Goal: Task Accomplishment & Management: Complete application form

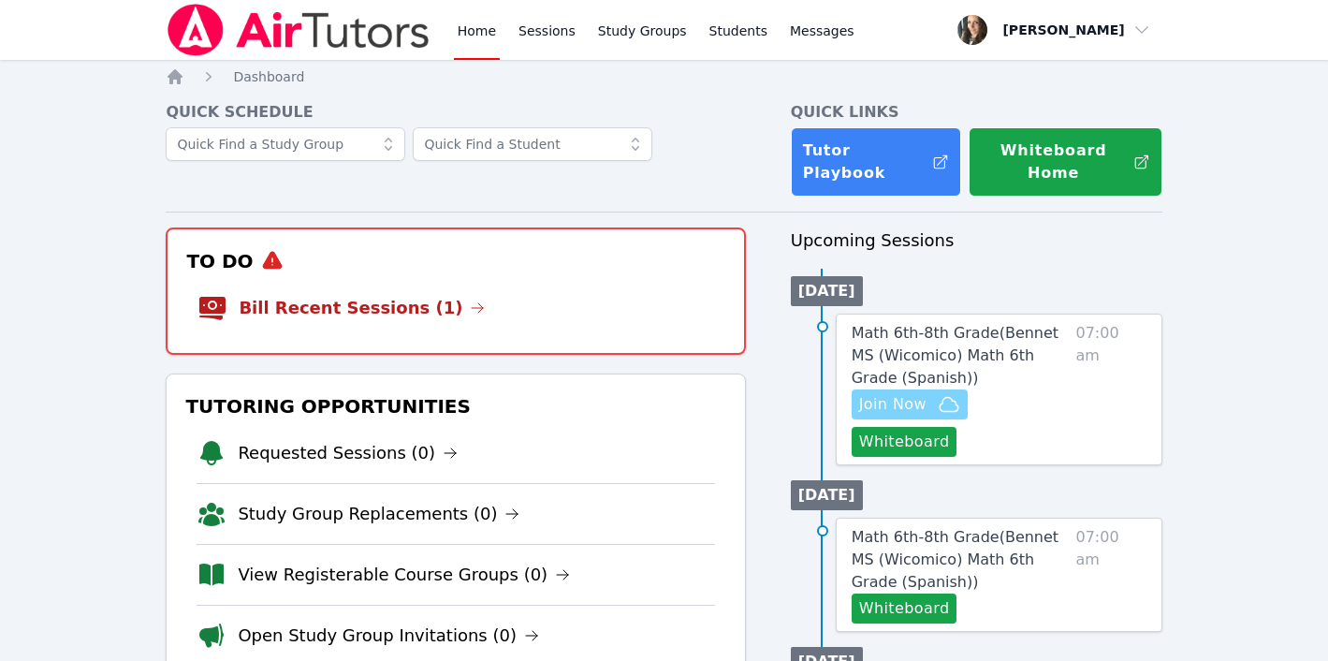
click at [884, 393] on span "Join Now" at bounding box center [892, 404] width 67 height 22
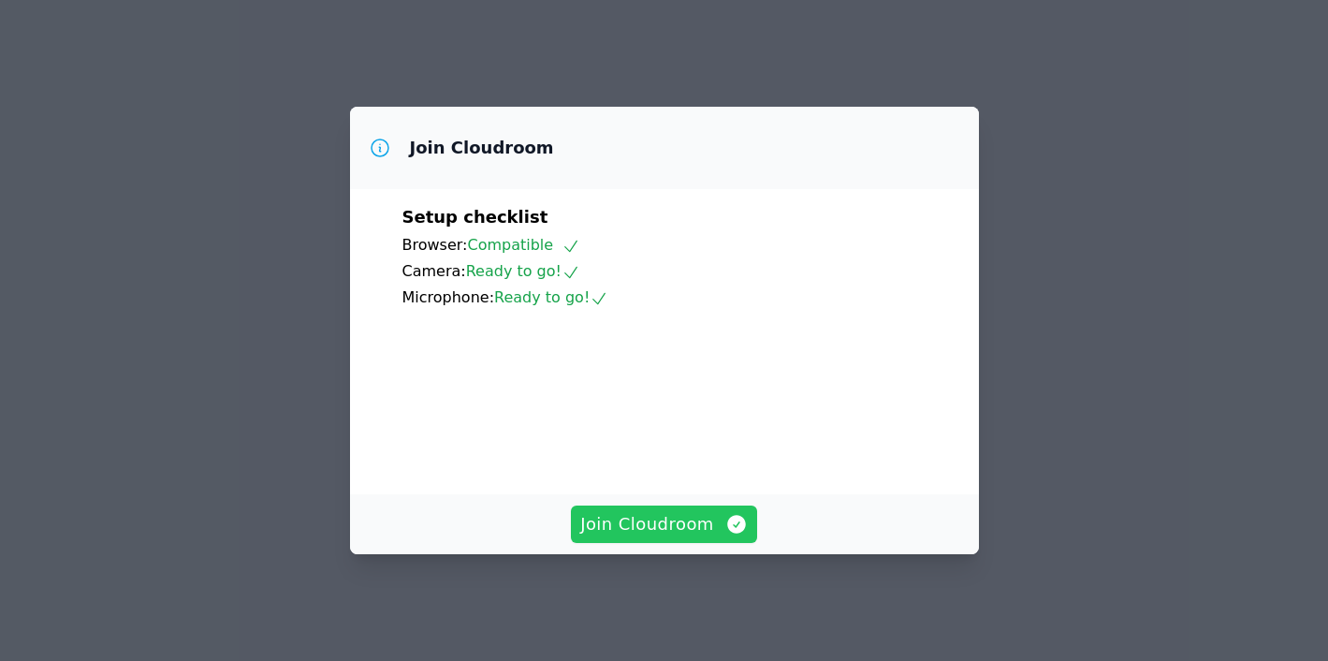
click at [669, 532] on span "Join Cloudroom" at bounding box center [664, 524] width 168 height 26
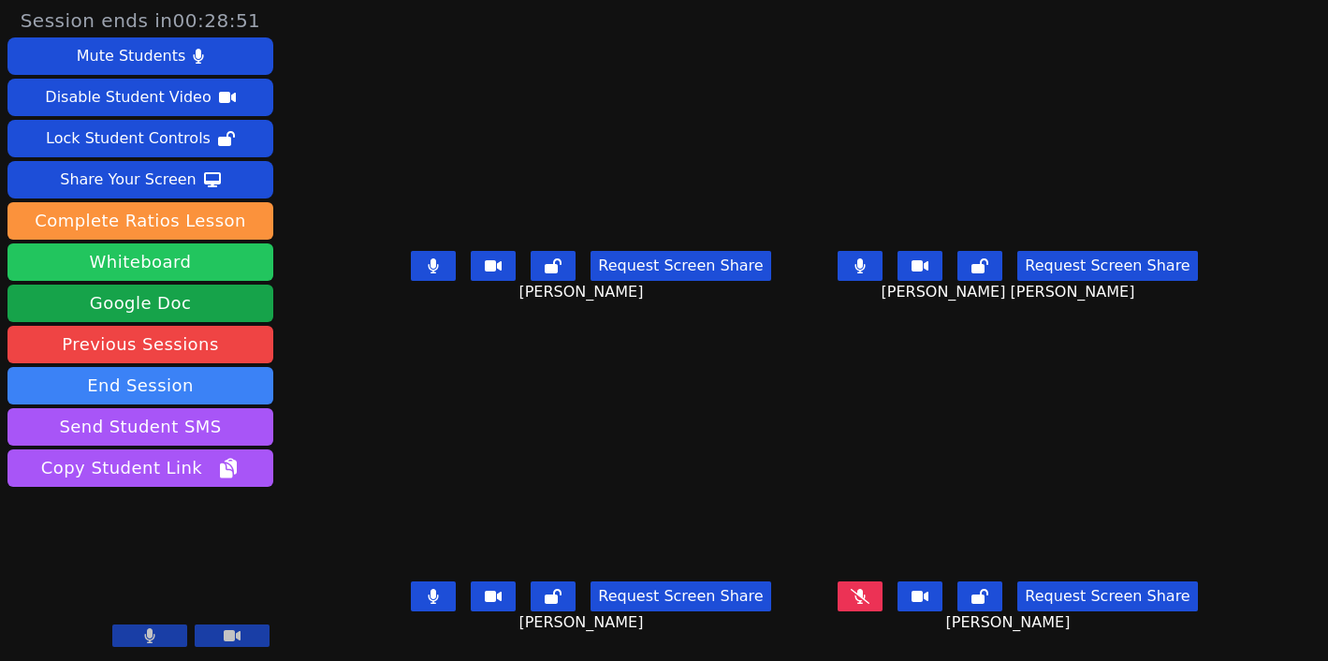
click at [124, 270] on button "Whiteboard" at bounding box center [140, 261] width 266 height 37
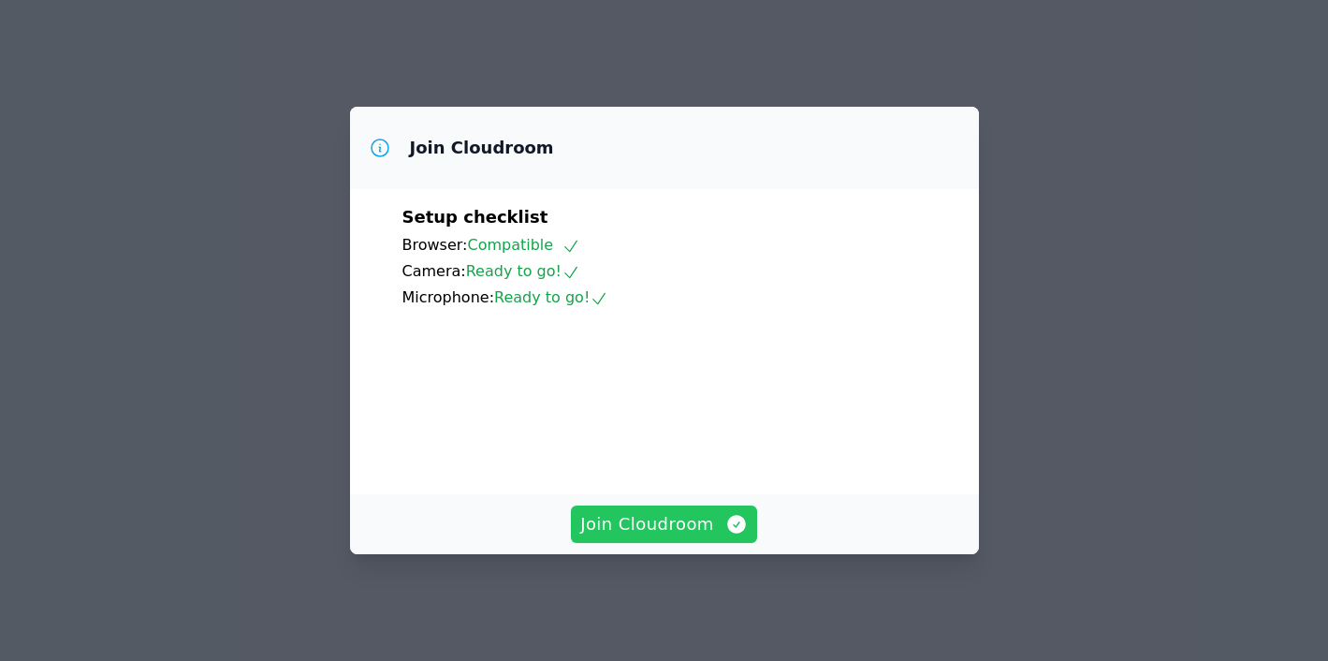
click at [652, 537] on span "Join Cloudroom" at bounding box center [664, 524] width 168 height 26
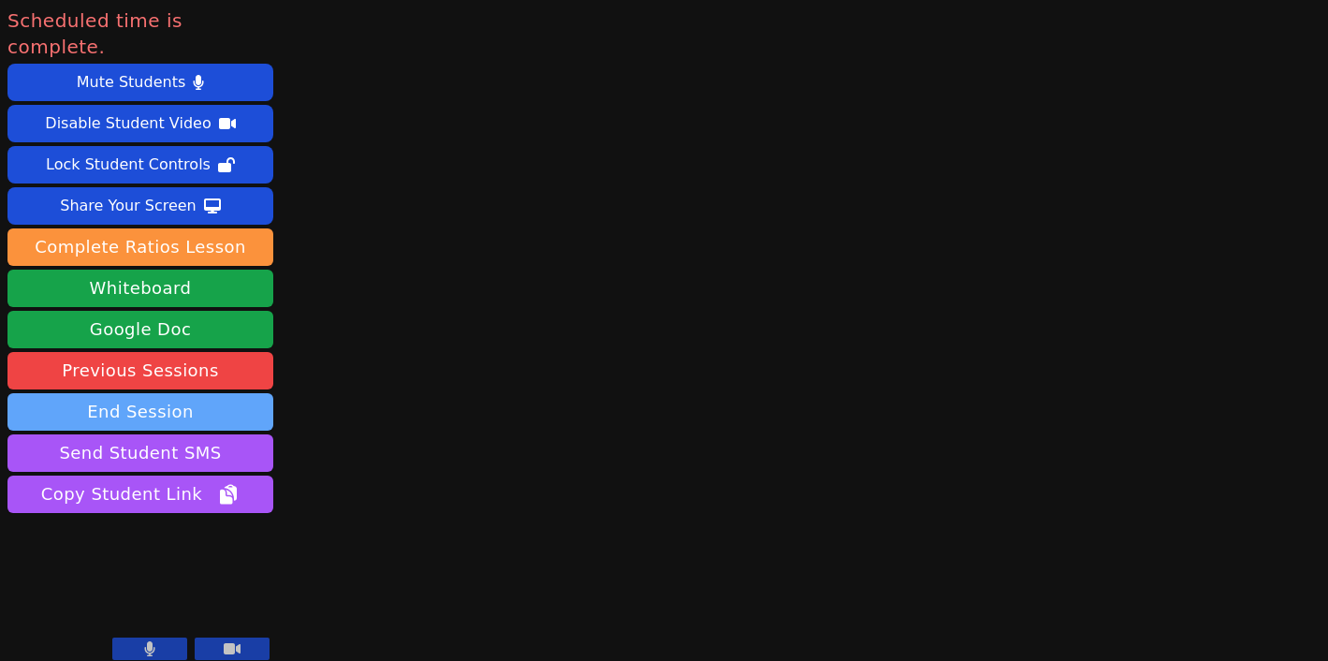
click at [107, 393] on button "End Session" at bounding box center [140, 411] width 266 height 37
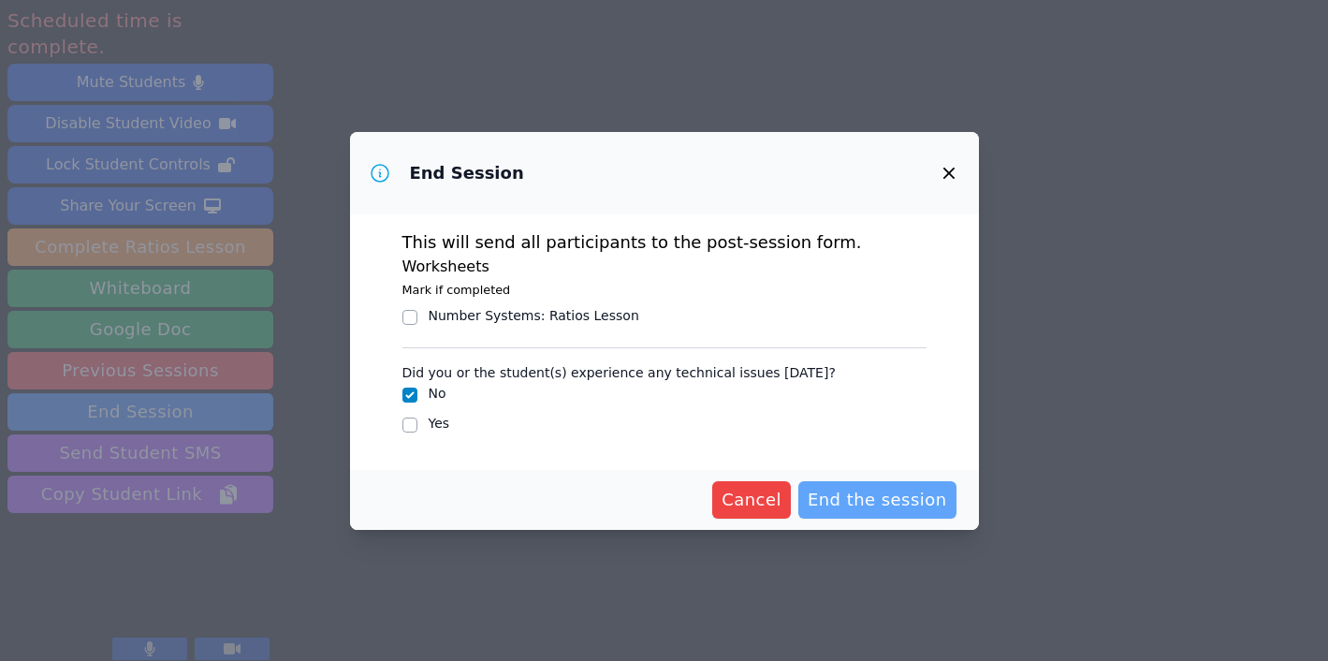
click at [871, 511] on span "End the session" at bounding box center [877, 500] width 139 height 26
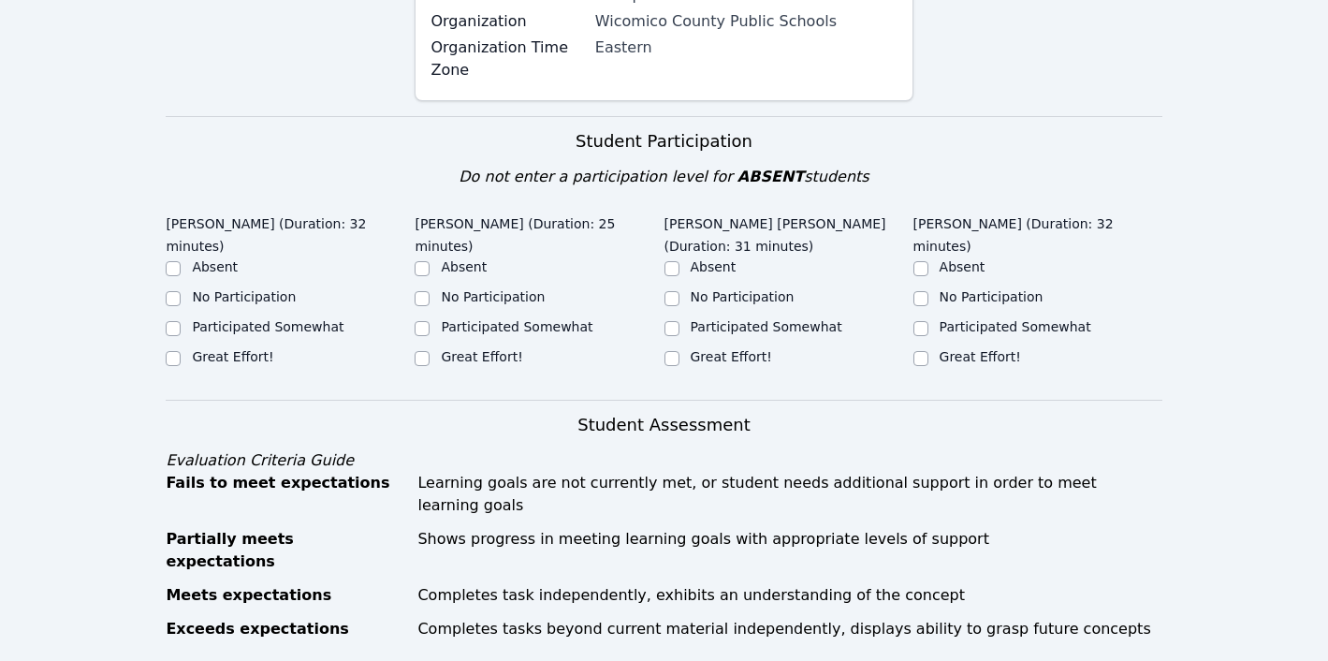
scroll to position [577, 0]
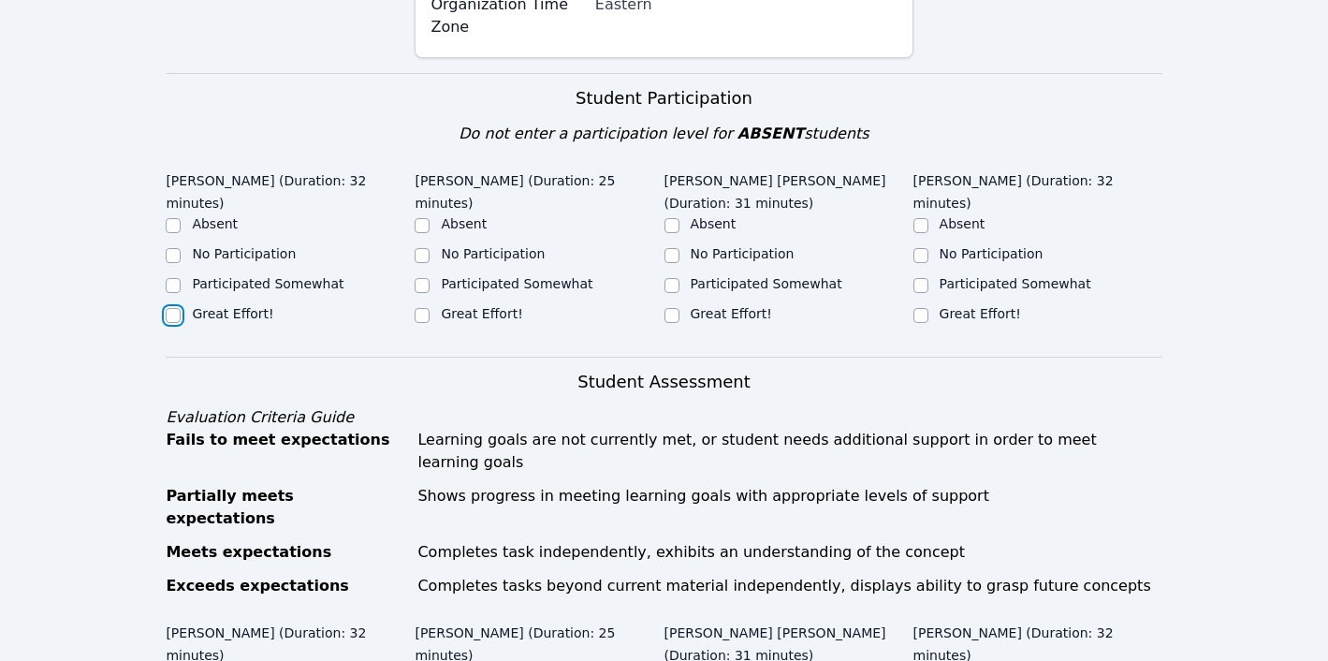
click at [171, 313] on input "Great Effort!" at bounding box center [173, 315] width 15 height 15
checkbox input "true"
click at [424, 316] on input "Great Effort!" at bounding box center [422, 315] width 15 height 15
checkbox input "true"
click at [675, 314] on input "Great Effort!" at bounding box center [672, 315] width 15 height 15
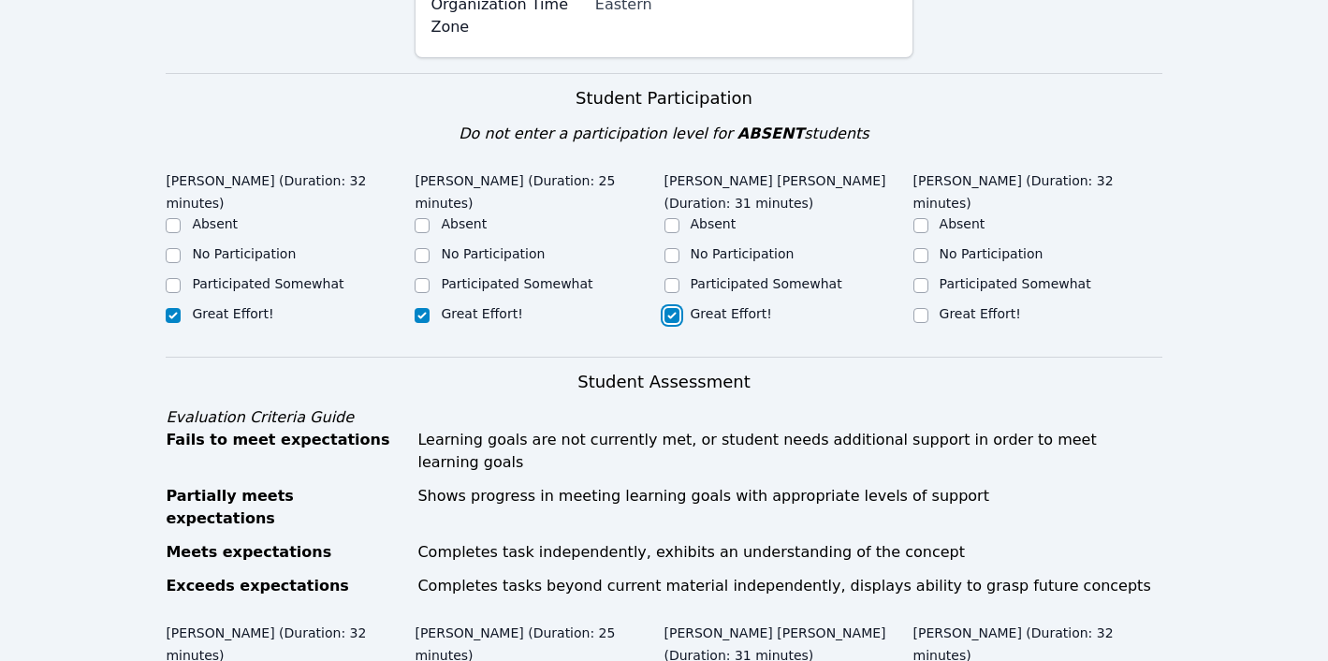
checkbox input "true"
click at [919, 313] on input "Great Effort!" at bounding box center [920, 315] width 15 height 15
checkbox input "true"
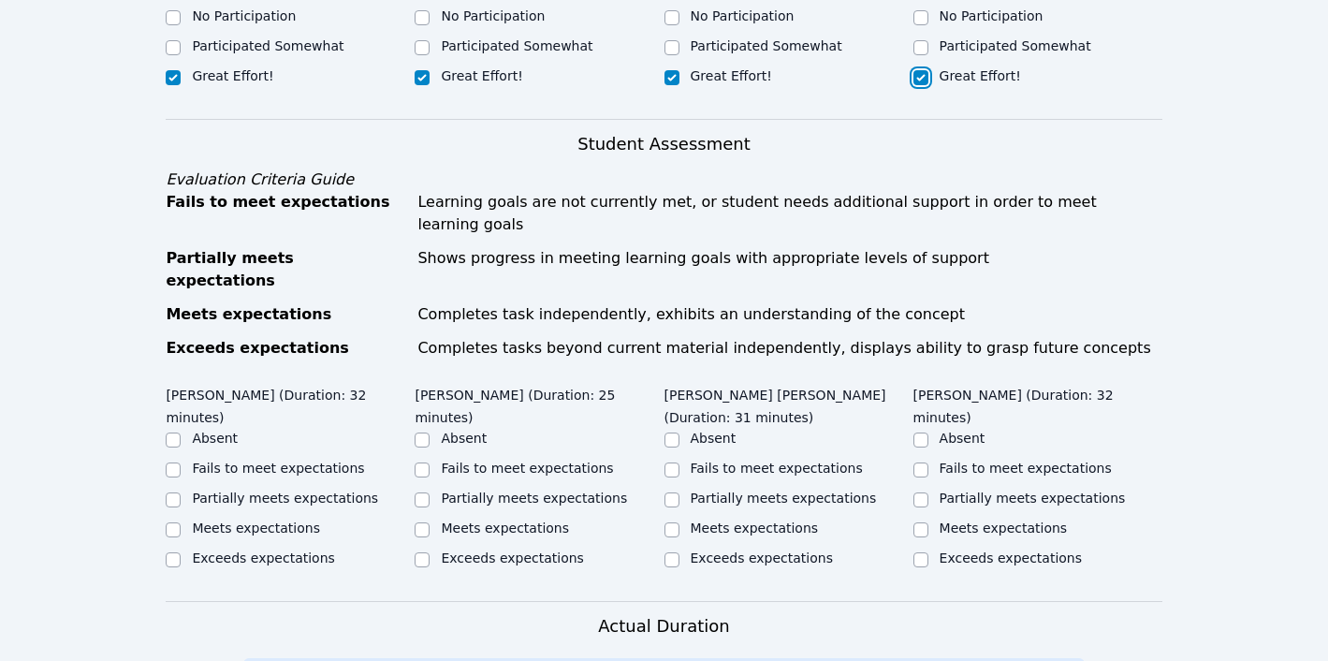
scroll to position [835, 0]
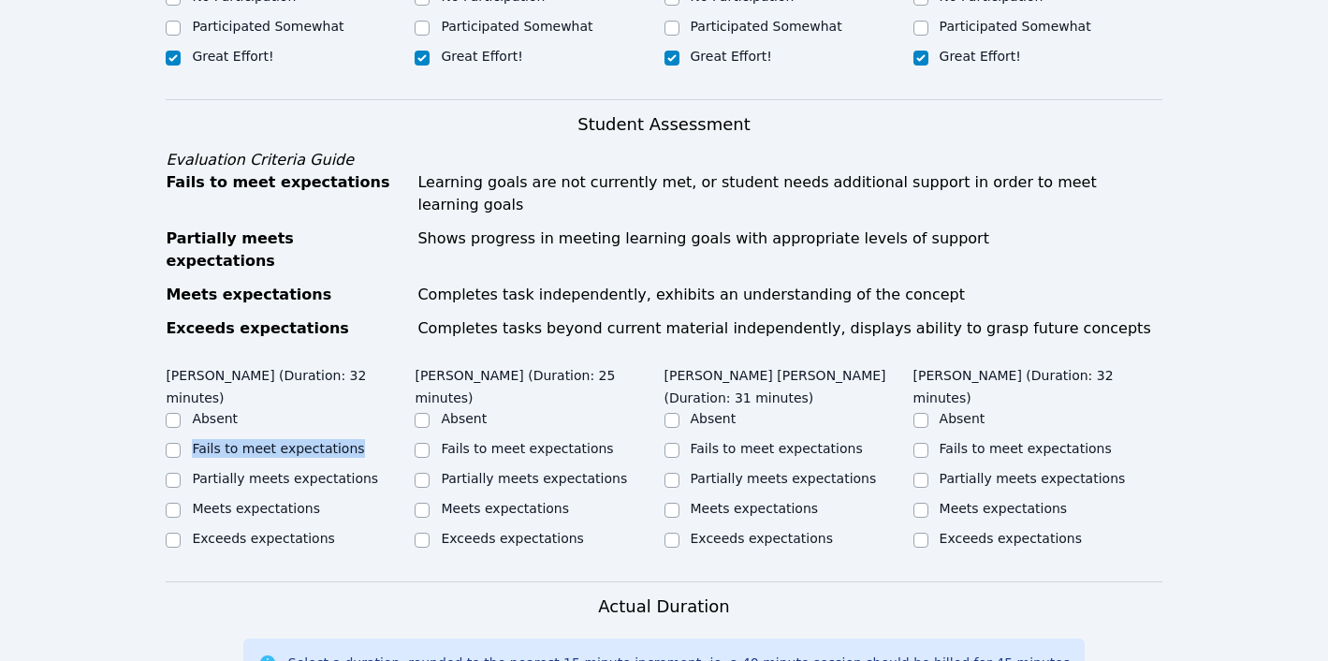
click at [170, 422] on ul "Absent Fails to meet expectations Partially meets expectations Meets expectatio…" at bounding box center [290, 480] width 249 height 142
click at [171, 473] on input "Partially meets expectations" at bounding box center [173, 480] width 15 height 15
checkbox input "true"
click at [426, 473] on input "Partially meets expectations" at bounding box center [422, 480] width 15 height 15
checkbox input "true"
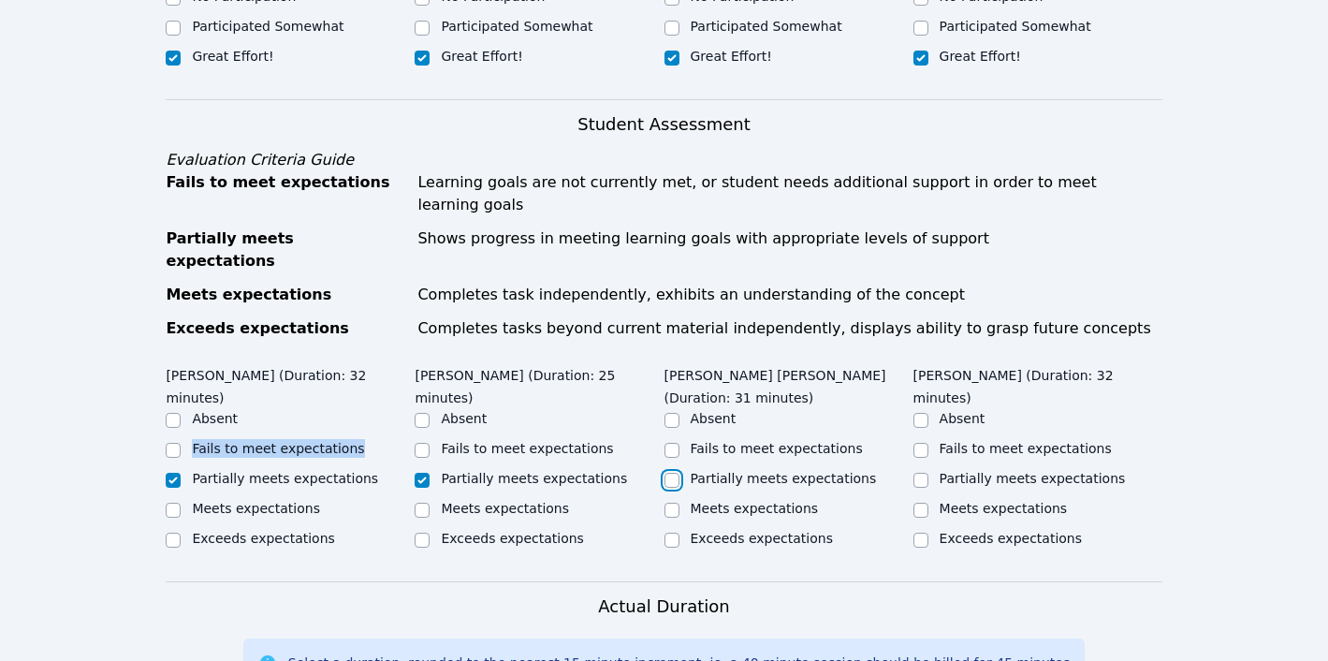
click at [672, 473] on input "Partially meets expectations" at bounding box center [672, 480] width 15 height 15
checkbox input "true"
click at [923, 473] on input "Partially meets expectations" at bounding box center [920, 480] width 15 height 15
checkbox input "true"
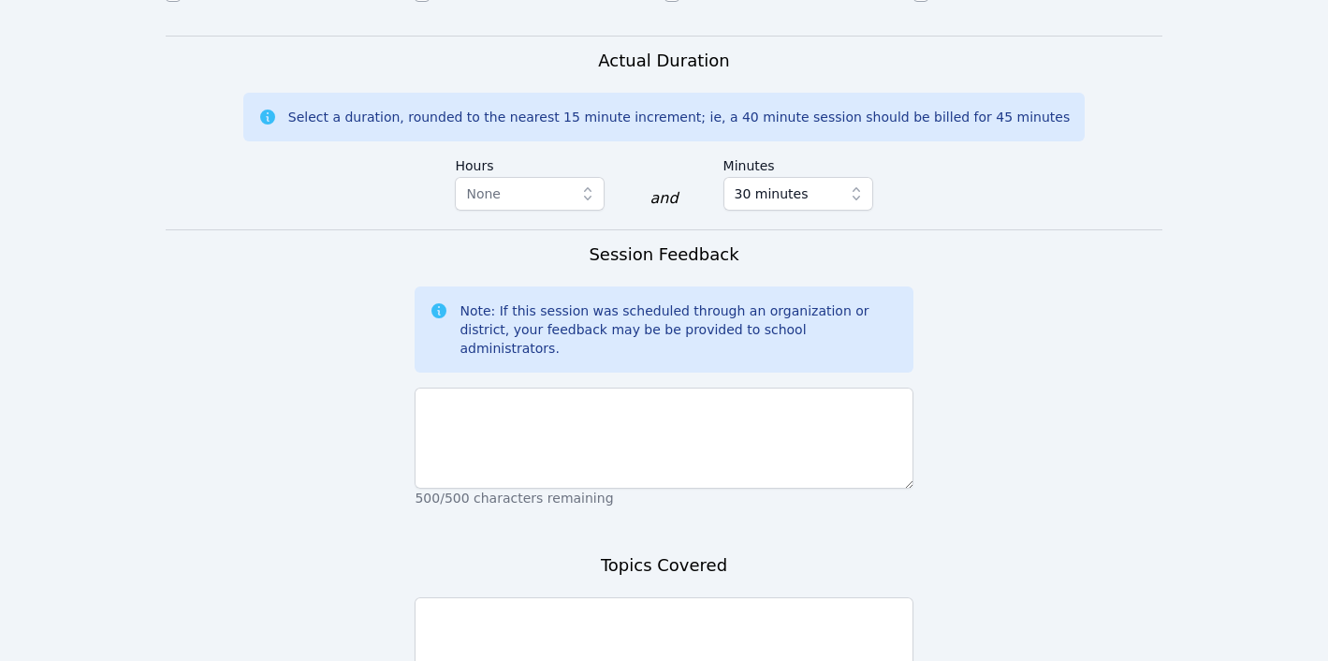
scroll to position [1394, 0]
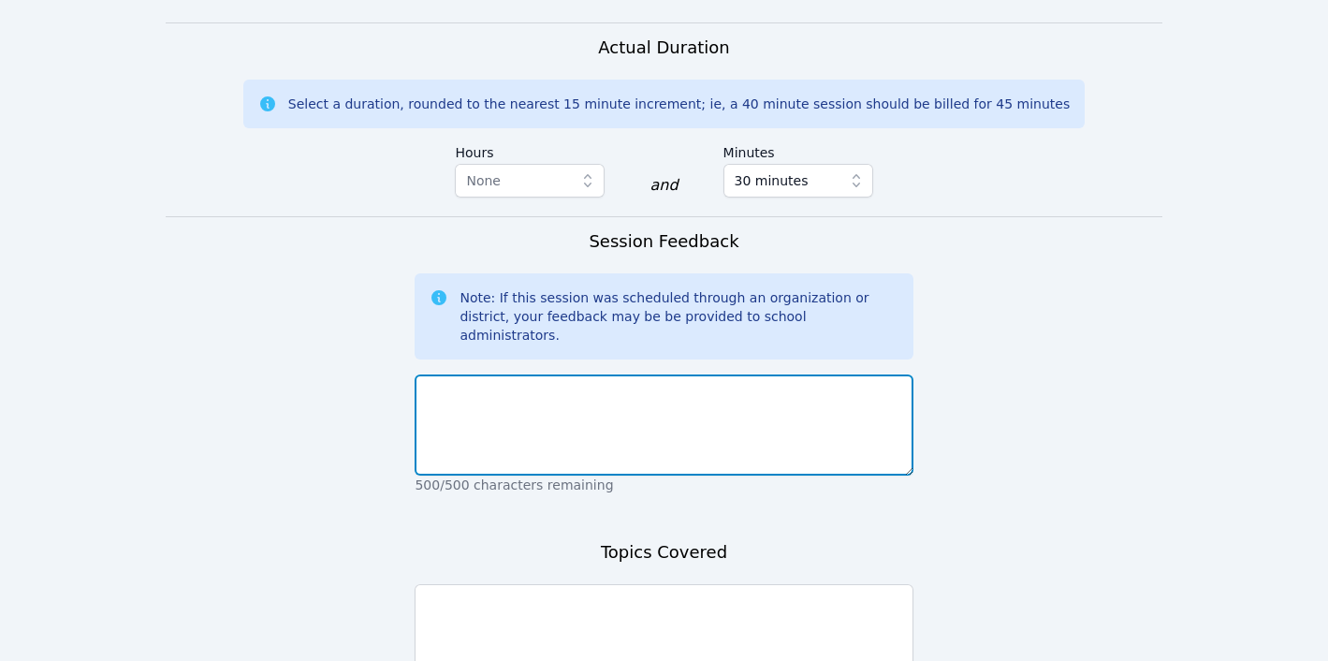
click at [543, 374] on textarea at bounding box center [664, 424] width 498 height 101
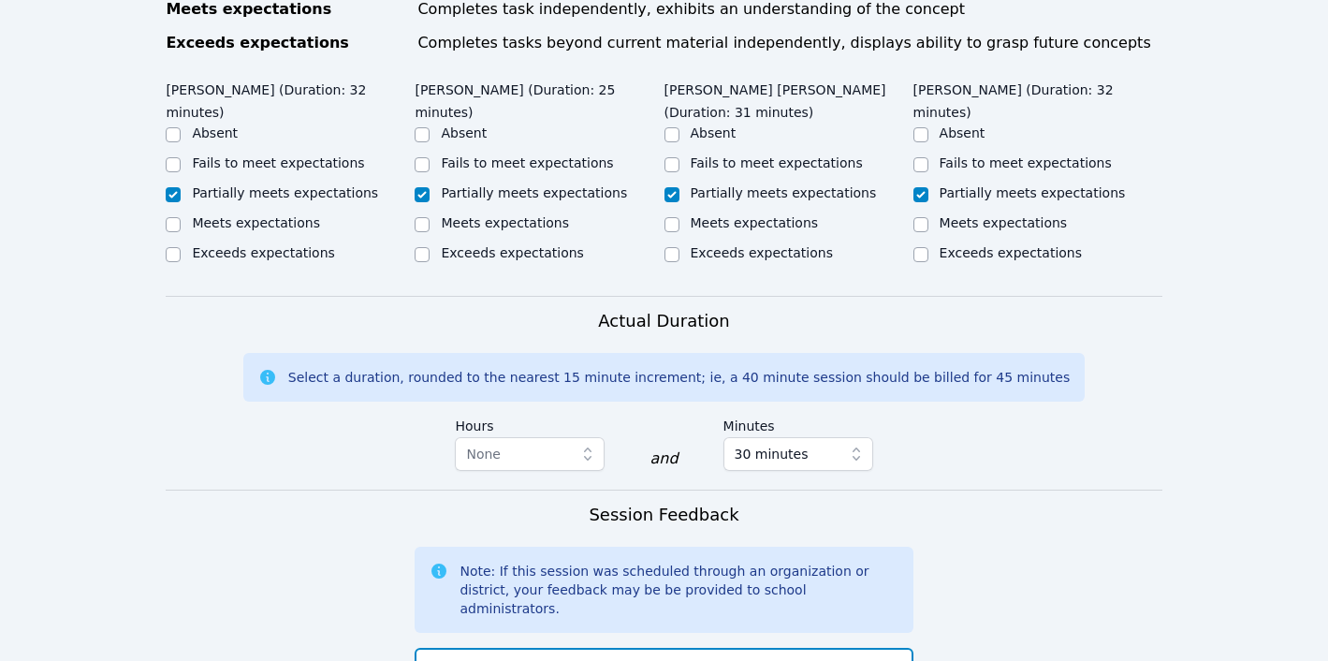
scroll to position [1121, 0]
type textarea "e"
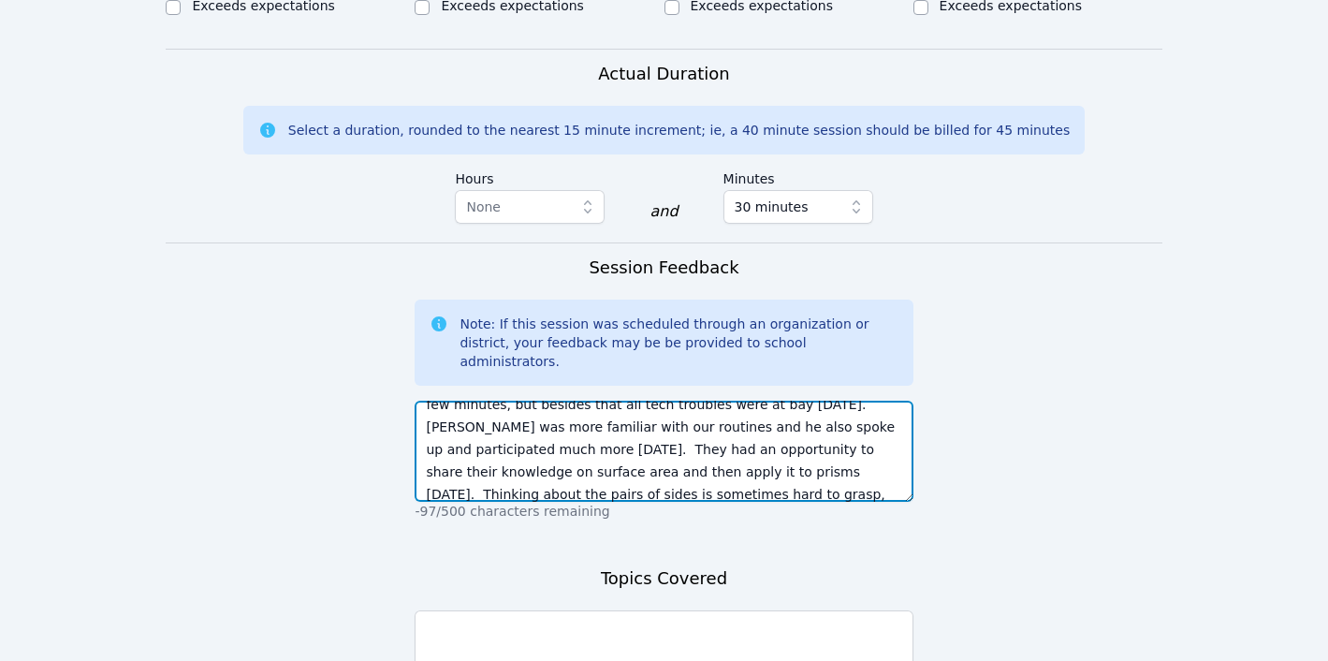
scroll to position [90, 0]
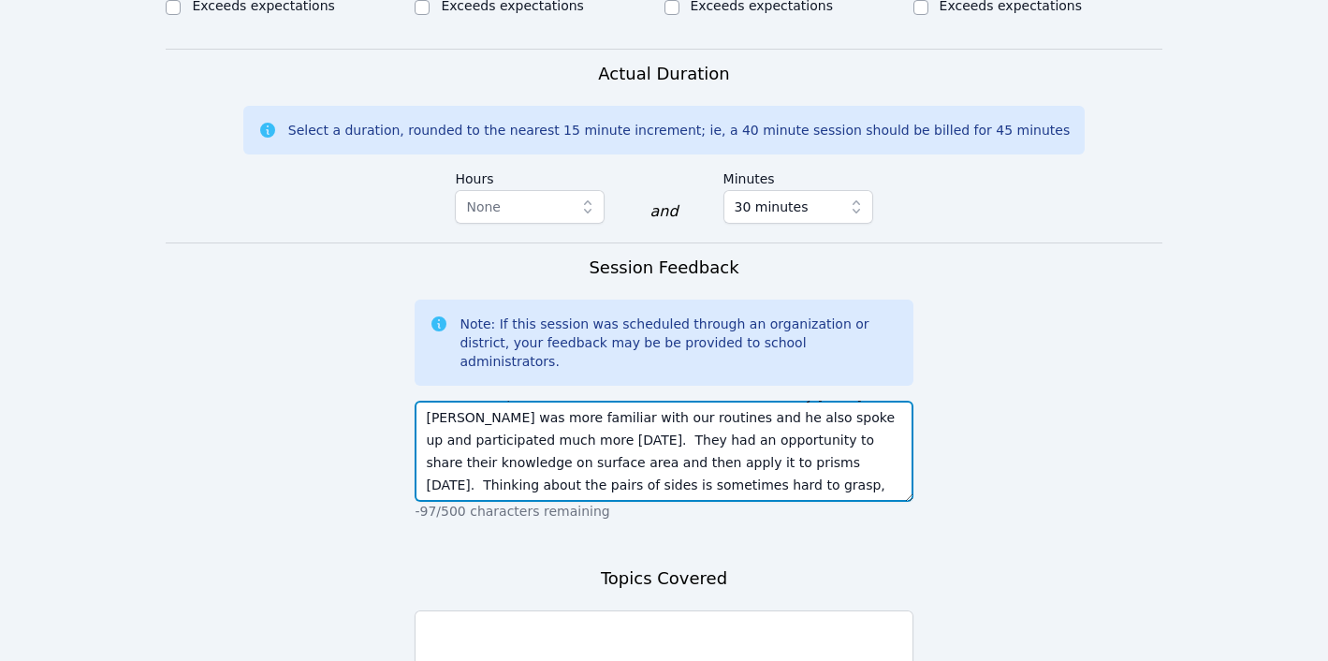
drag, startPoint x: 577, startPoint y: 377, endPoint x: 828, endPoint y: 402, distance: 252.0
click at [828, 402] on textarea "Enrique, Yaretzi, Cristian, and Kebin all logged in right on time for their ses…" at bounding box center [664, 451] width 498 height 101
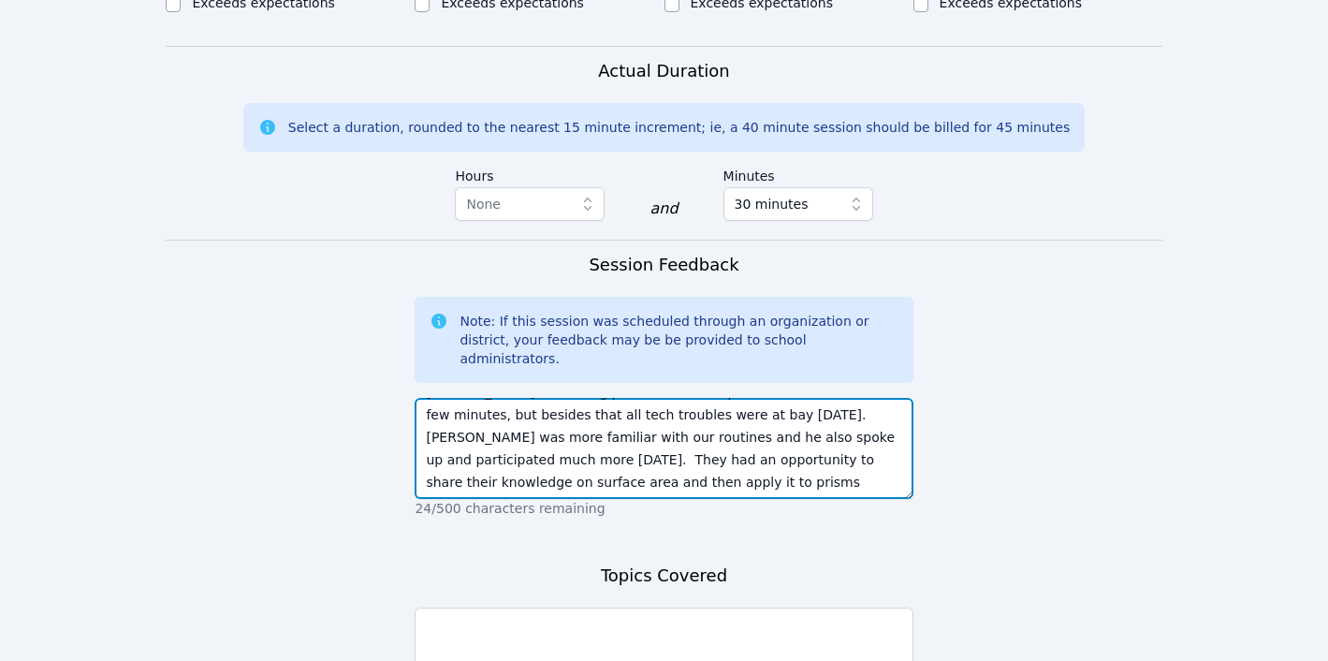
type textarea "Enrique, Yaretzi, Cristian, and Kebin all logged in right on time for their ses…"
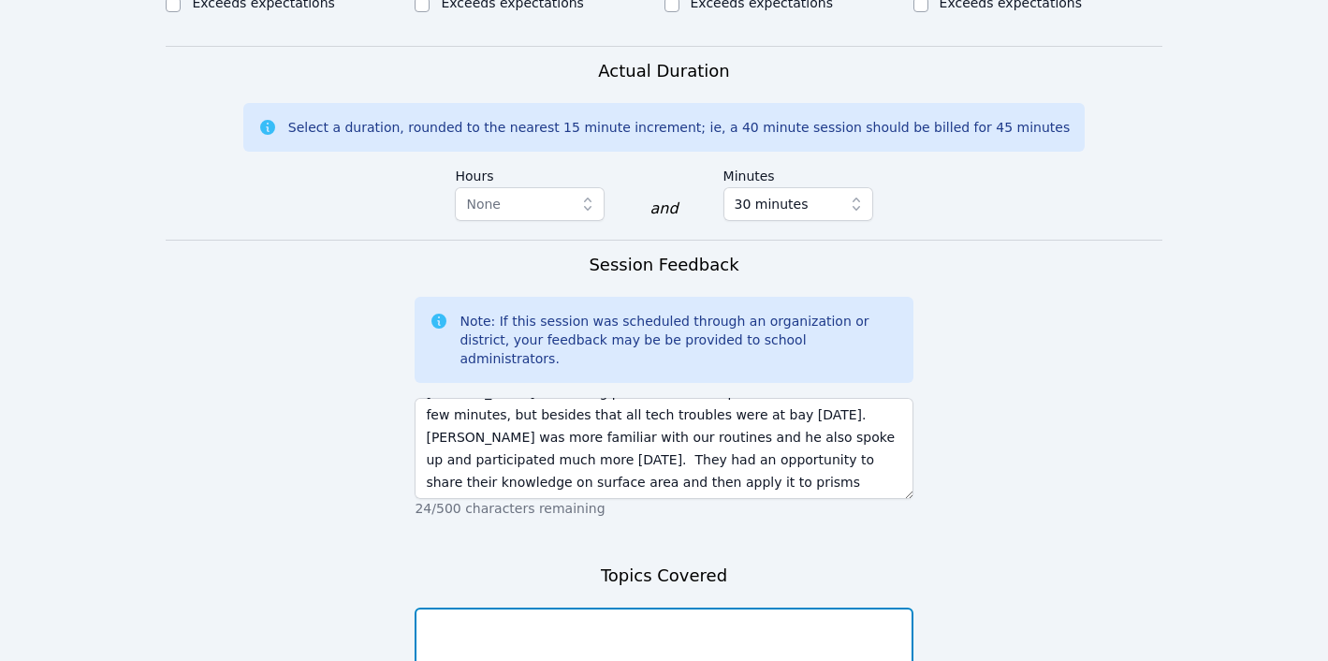
click at [624, 607] on textarea at bounding box center [664, 657] width 498 height 101
click at [454, 608] on textarea "Check-in Warm-up Sufrace area of pyramids" at bounding box center [664, 657] width 498 height 101
click at [442, 624] on textarea "Check-in Warm-up Suface area of pyramids" at bounding box center [664, 657] width 498 height 101
click at [526, 622] on textarea "Check-in Warm-up Suface area of pyramids Suface area of retangular pri" at bounding box center [664, 657] width 498 height 101
click at [615, 630] on textarea "Check-in Warm-up Suface area of pyramids Suface area of rectangular pri" at bounding box center [664, 657] width 498 height 101
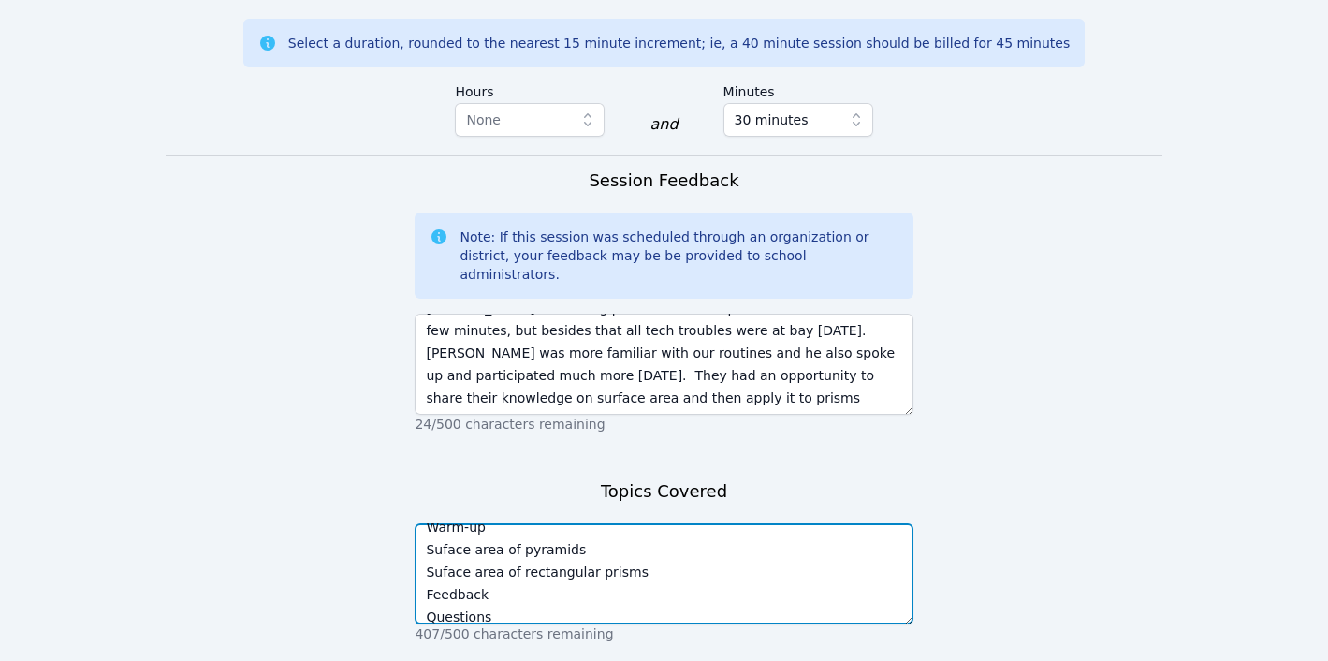
scroll to position [1535, 0]
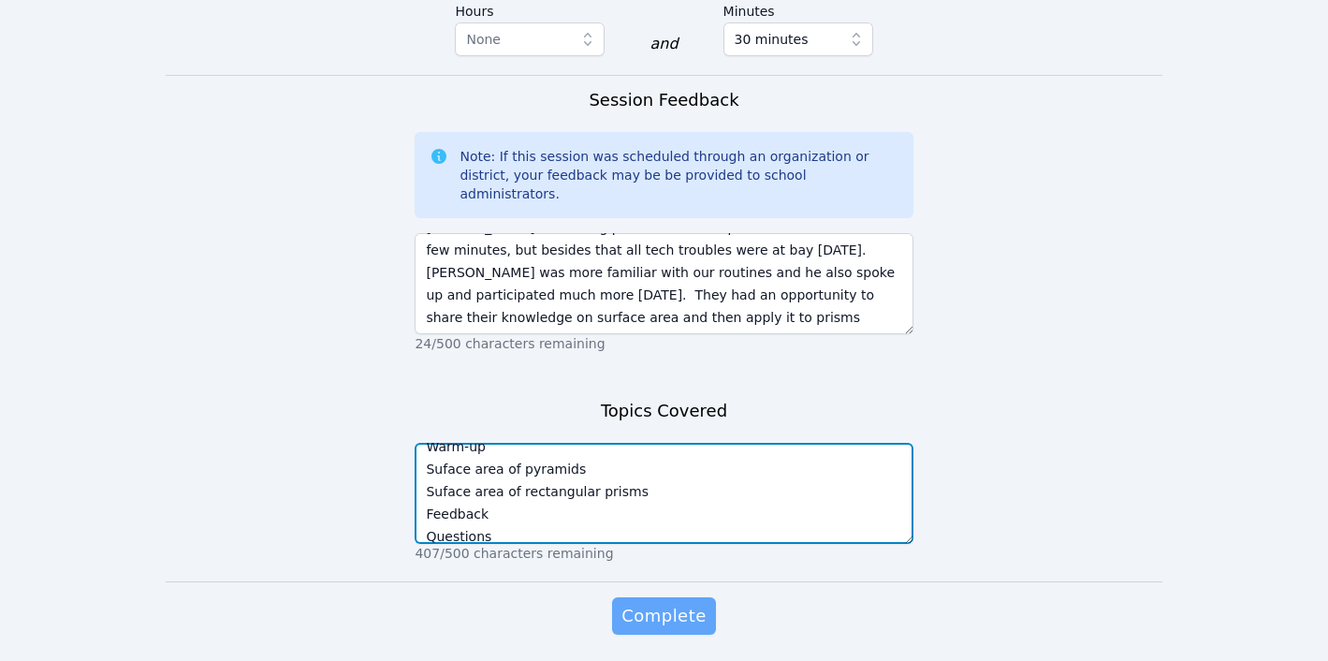
type textarea "Check-in Warm-up Suface area of pyramids Suface area of rectangular prisms Feed…"
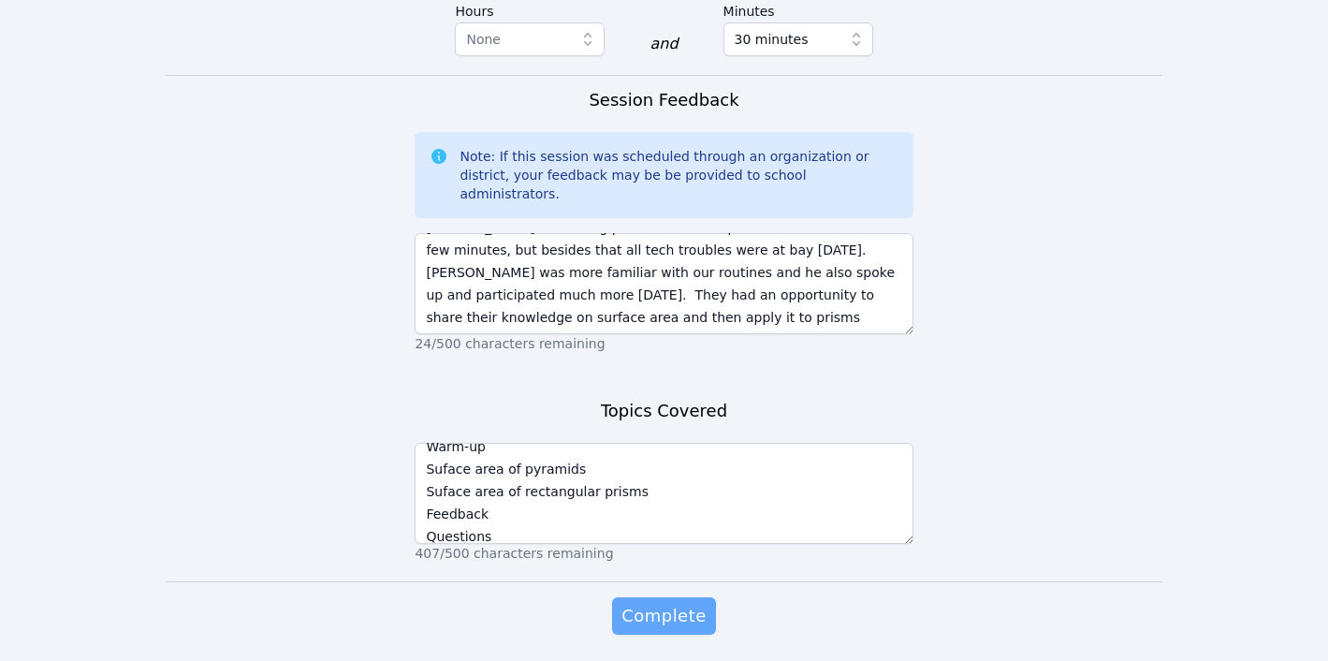
click at [645, 603] on span "Complete" at bounding box center [663, 616] width 84 height 26
